Goal: Check status

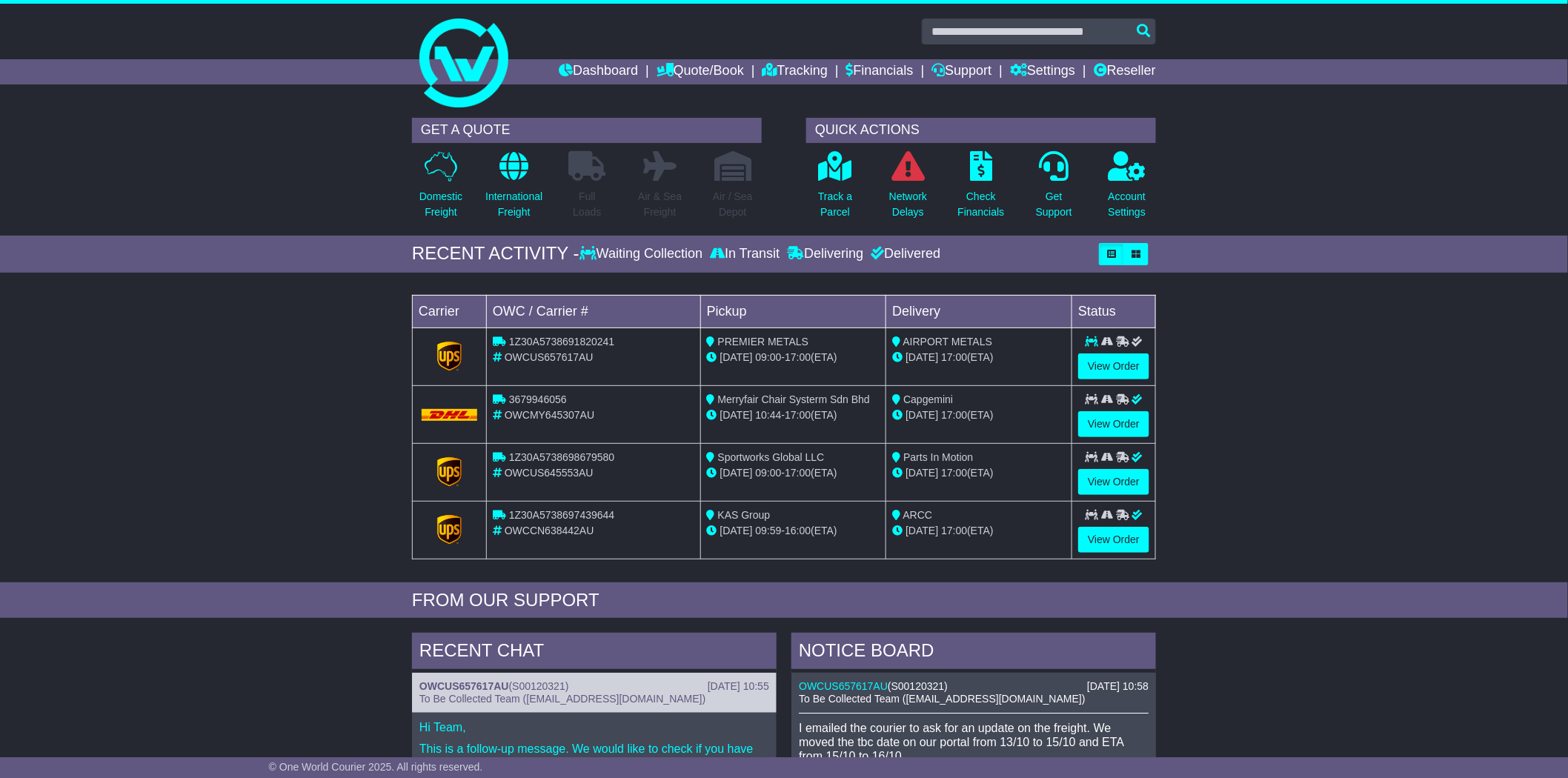
click at [589, 348] on div "1Z30A5738691820241" at bounding box center [593, 341] width 202 height 15
click at [588, 344] on span "1Z30A5738691820241" at bounding box center [561, 341] width 105 height 12
click at [567, 335] on span "1Z30A5738691820241" at bounding box center [561, 341] width 105 height 12
click at [1116, 364] on link "View Order" at bounding box center [1114, 367] width 71 height 26
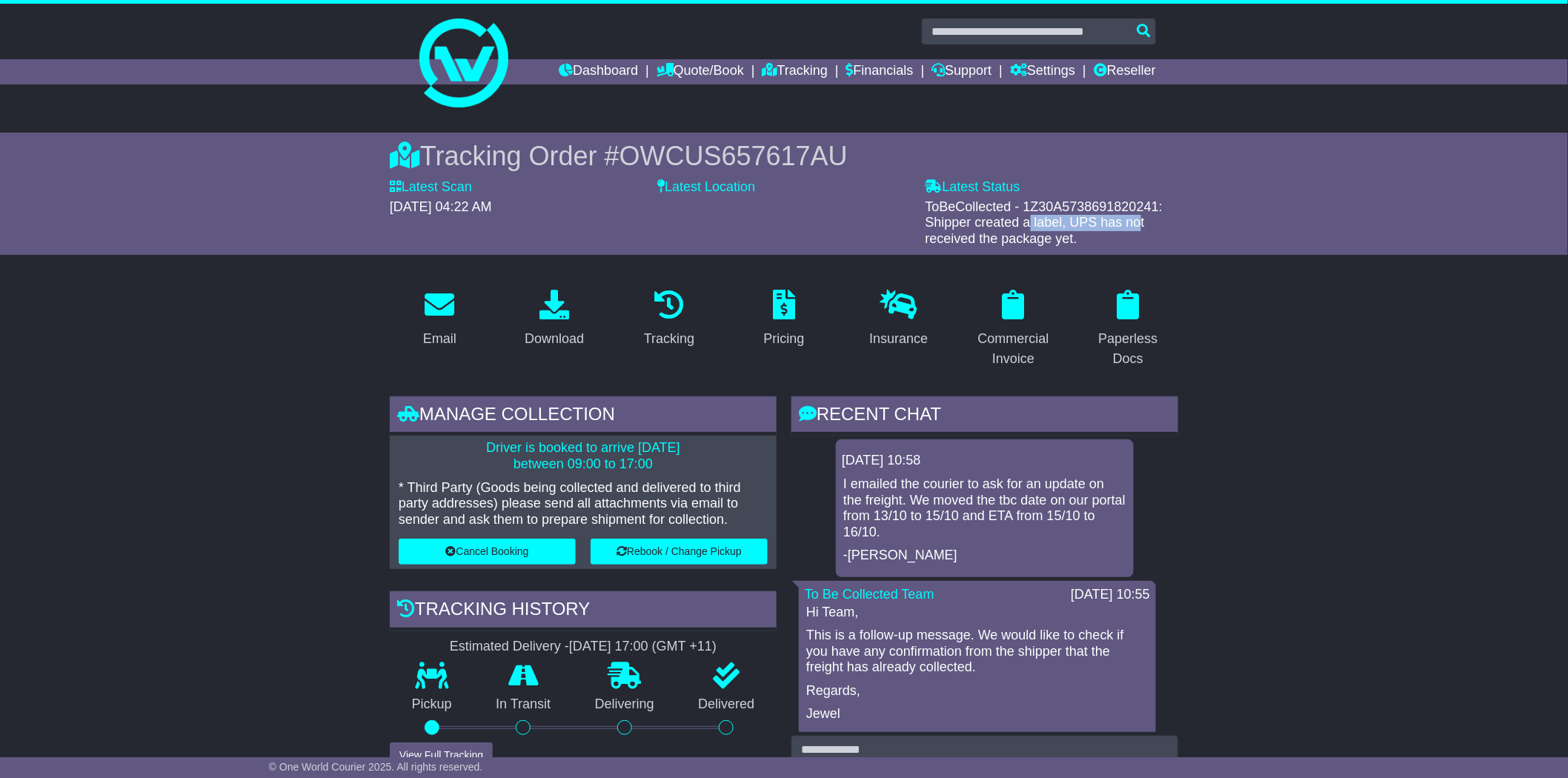
drag, startPoint x: 1025, startPoint y: 206, endPoint x: 1160, endPoint y: 208, distance: 135.0
click at [1159, 208] on span "ToBeCollected - 1Z30A5738691820241: Shipper created a label, UPS has not receiv…" at bounding box center [1044, 222] width 237 height 46
copy span "1Z30A5738691820241"
